Goal: Task Accomplishment & Management: Manage account settings

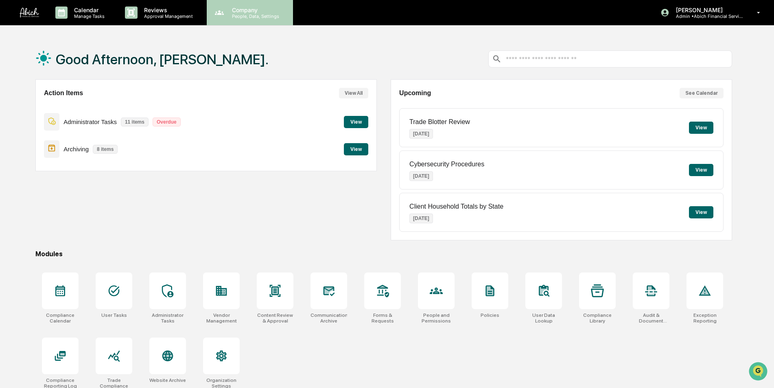
click at [248, 23] on div "Company People, Data, Settings" at bounding box center [250, 12] width 86 height 25
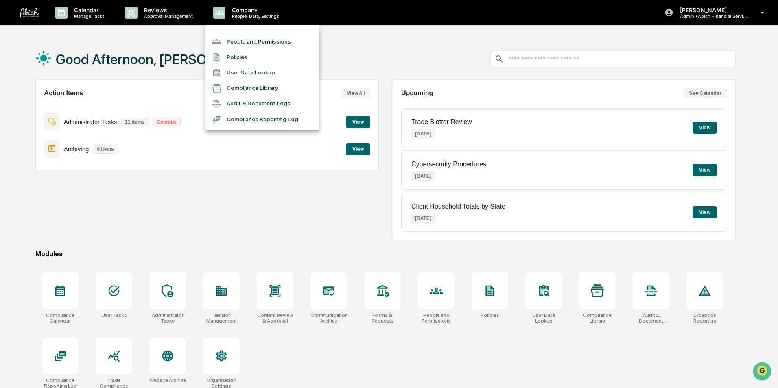
click at [249, 41] on li "People and Permissions" at bounding box center [263, 41] width 114 height 15
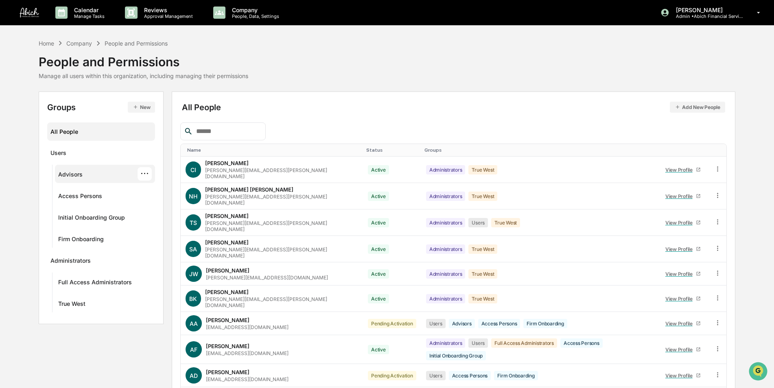
click at [81, 171] on div "Advisors" at bounding box center [70, 176] width 24 height 10
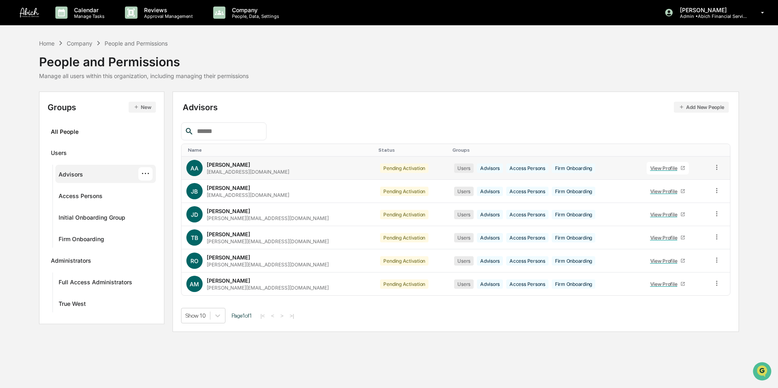
click at [672, 165] on link "View Profile" at bounding box center [668, 168] width 42 height 13
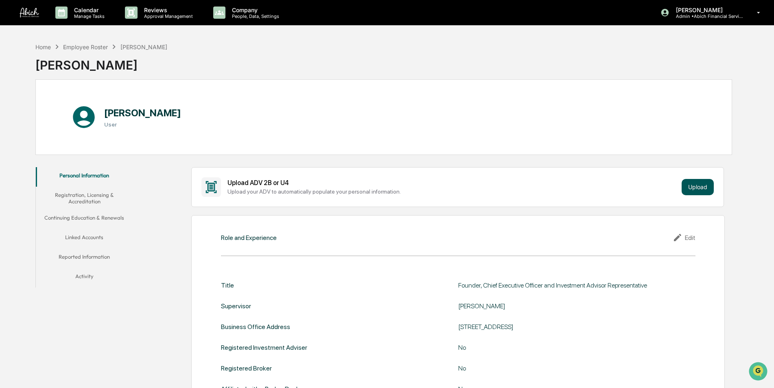
click at [689, 184] on button "Upload" at bounding box center [698, 187] width 32 height 16
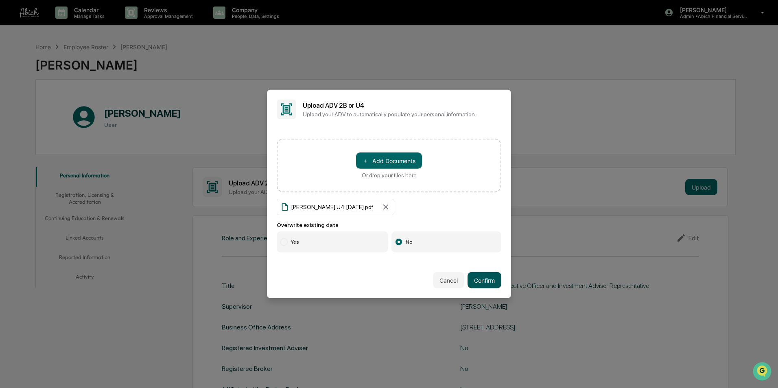
click at [485, 278] on button "Confirm" at bounding box center [485, 280] width 34 height 16
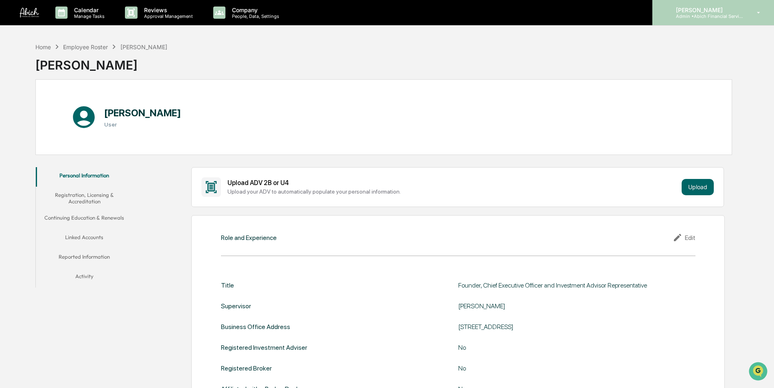
click at [716, 13] on p "[PERSON_NAME]" at bounding box center [707, 10] width 76 height 7
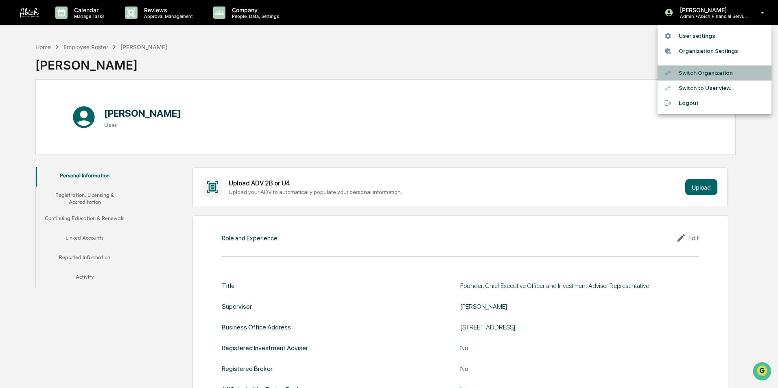
click at [714, 72] on li "Switch Organization" at bounding box center [715, 73] width 114 height 15
